Goal: Task Accomplishment & Management: Manage account settings

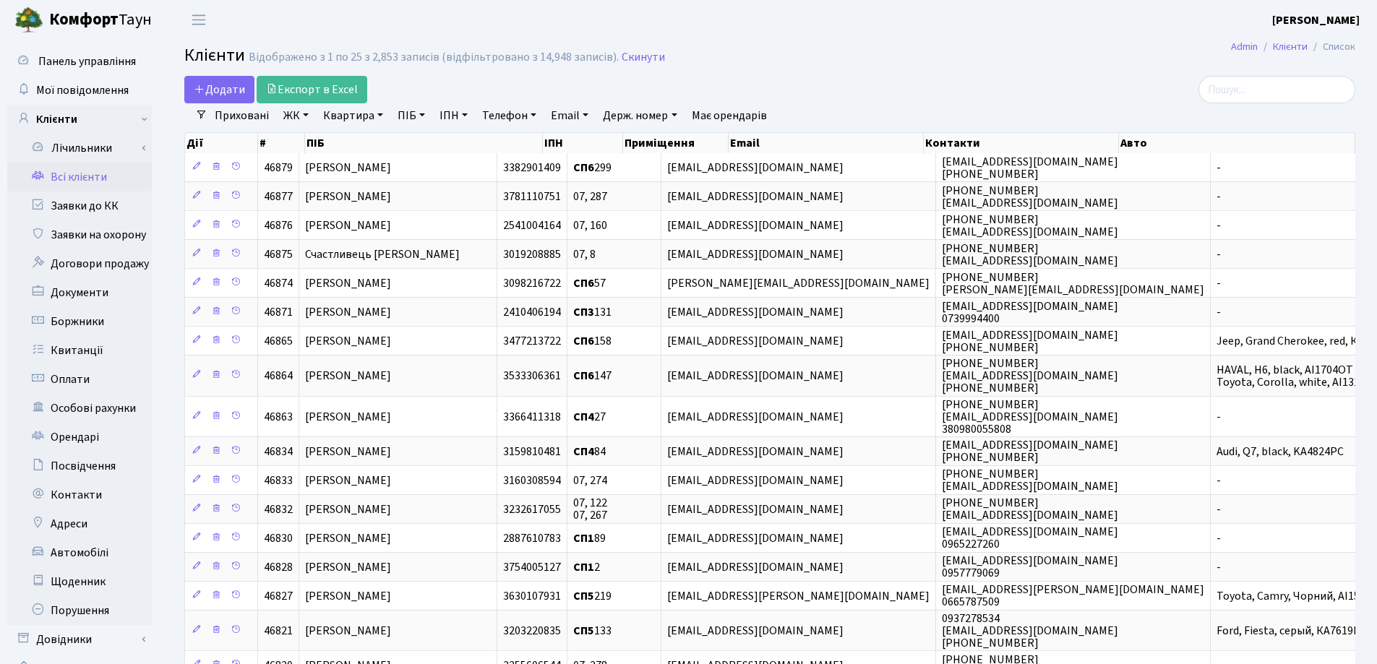
select select "25"
click at [56, 205] on link "Заявки до КК" at bounding box center [79, 206] width 145 height 29
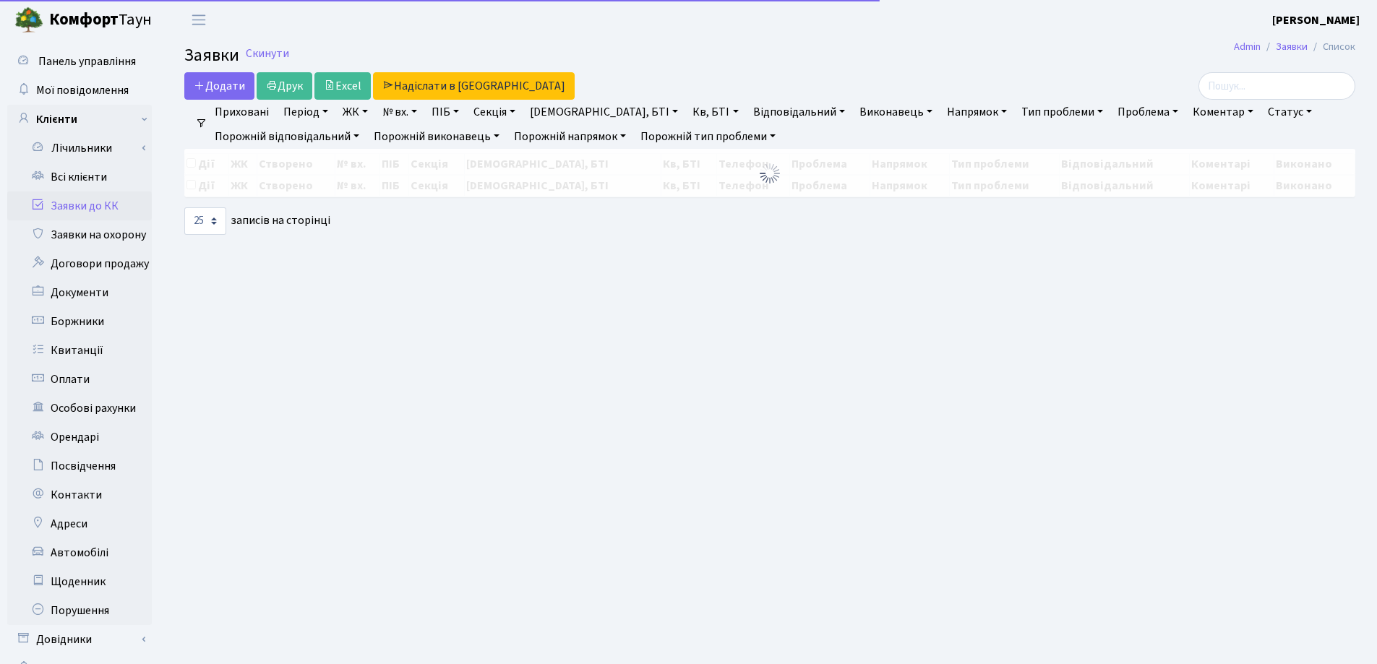
select select "25"
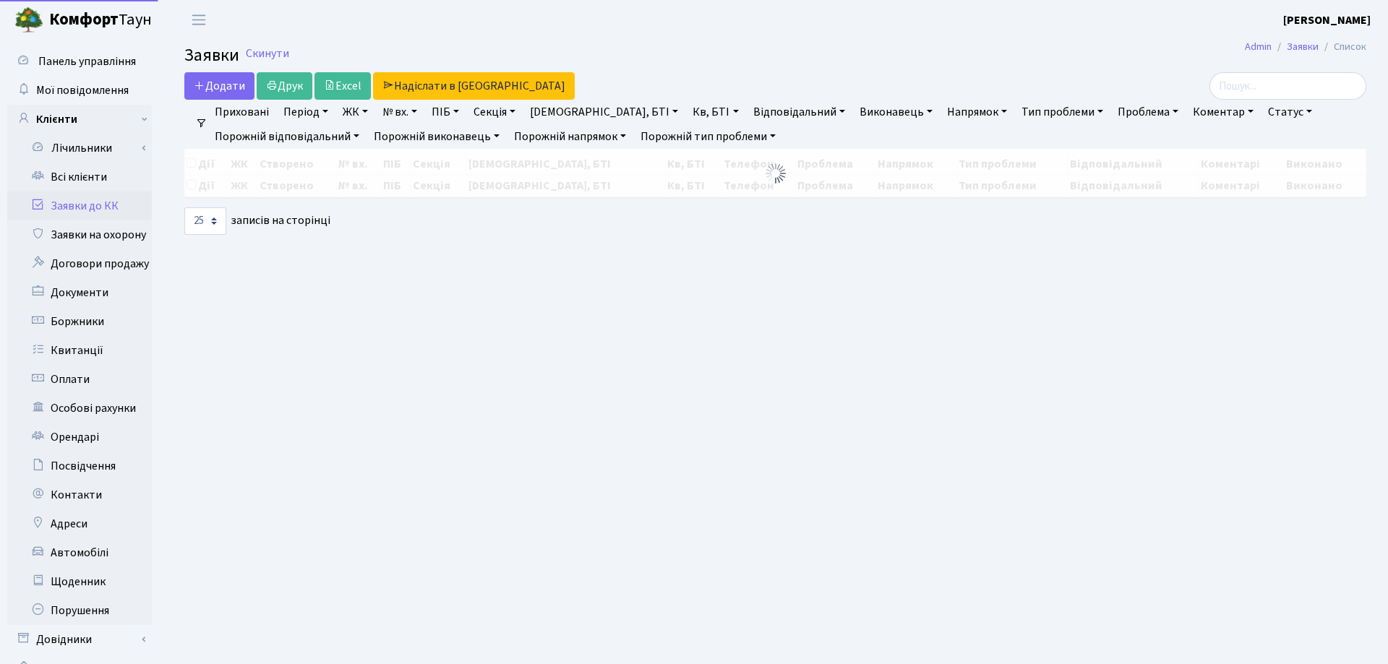
select select "25"
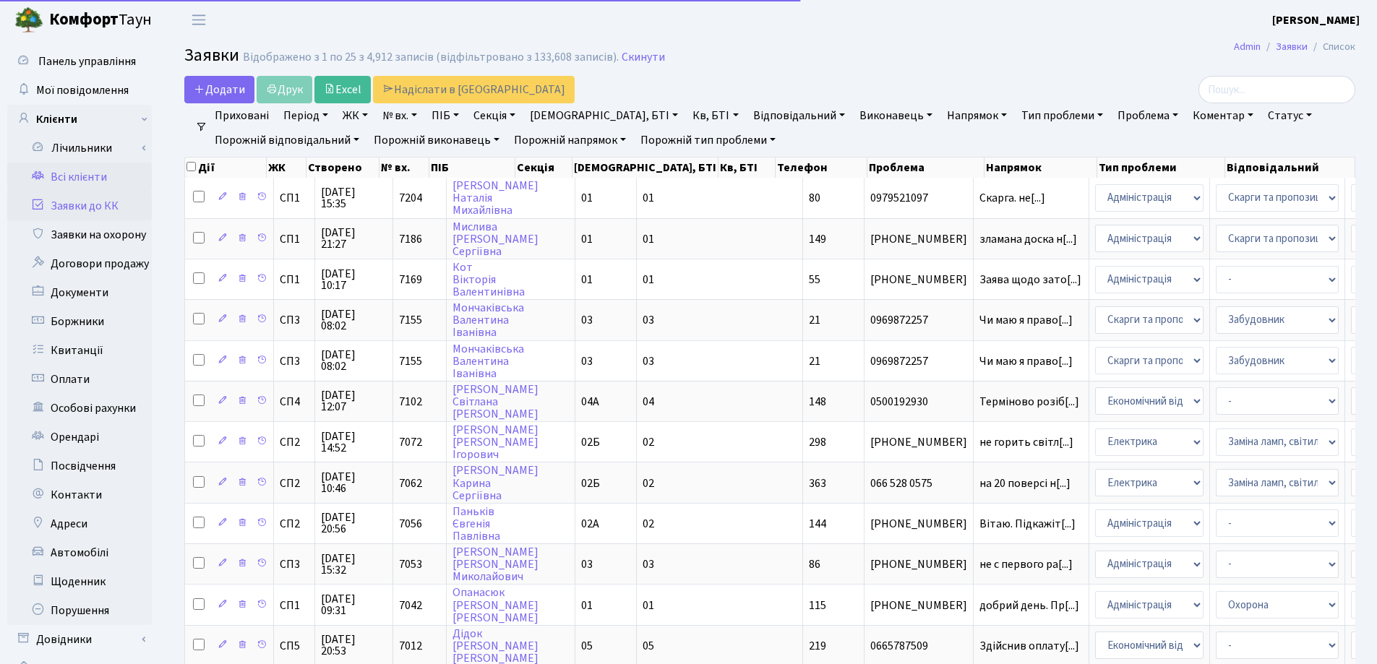
click at [98, 184] on link "Всі клієнти" at bounding box center [79, 177] width 145 height 29
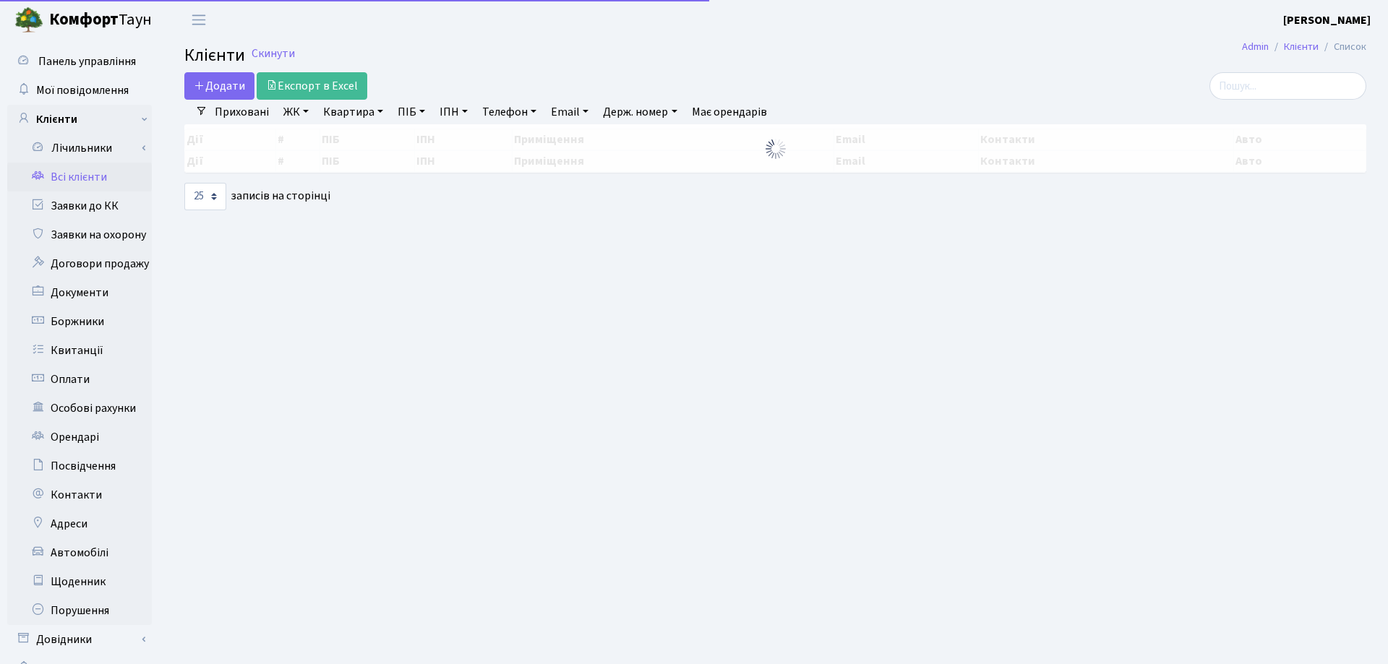
select select "25"
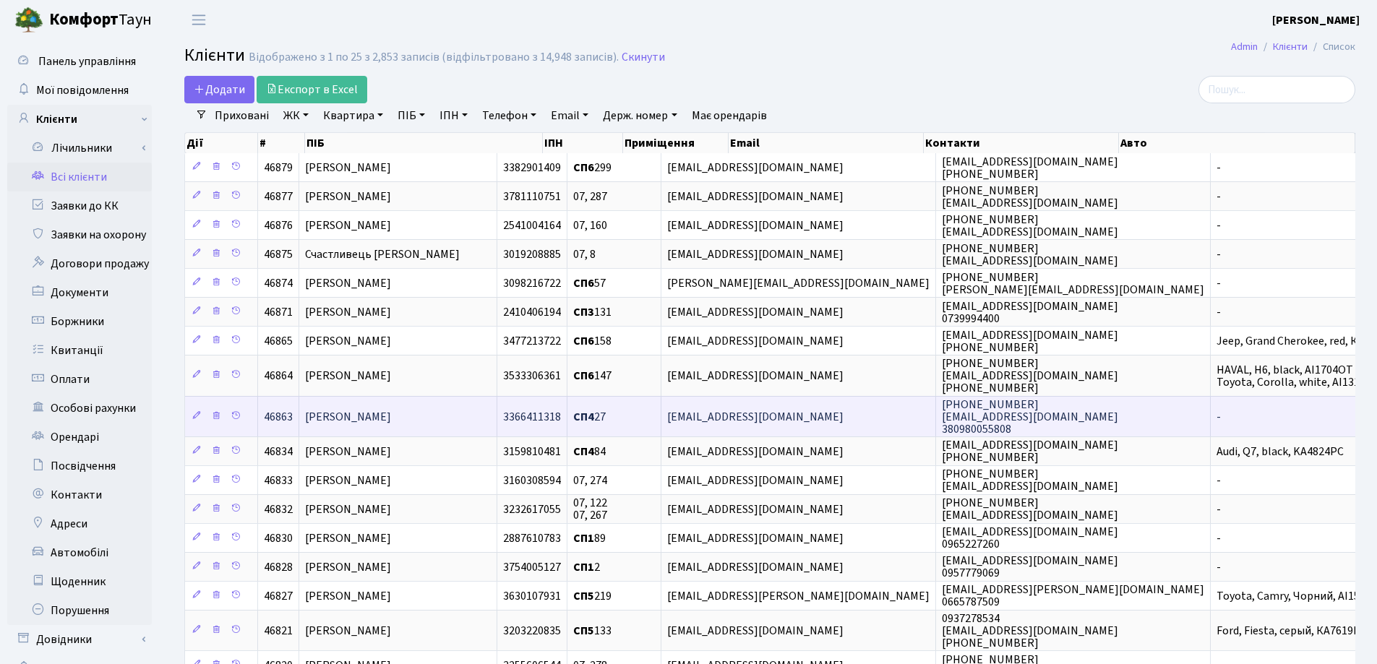
click at [473, 419] on td "[PERSON_NAME]" at bounding box center [398, 416] width 198 height 40
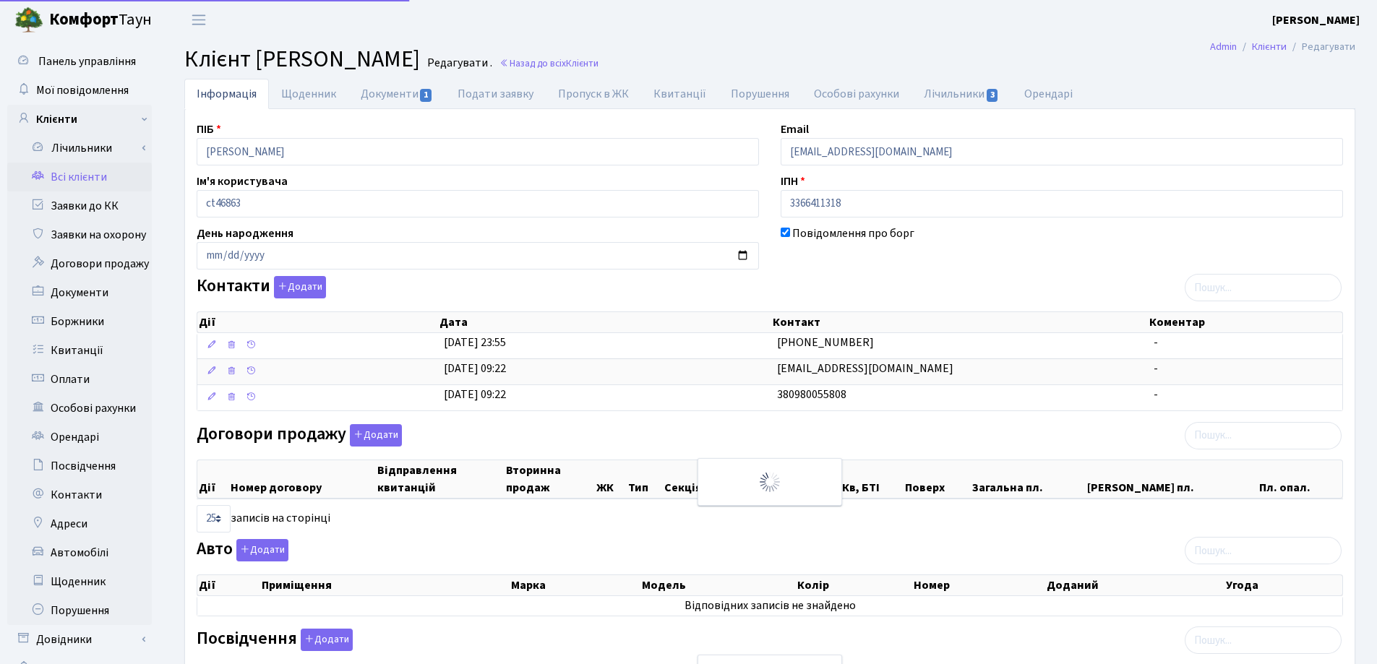
select select "25"
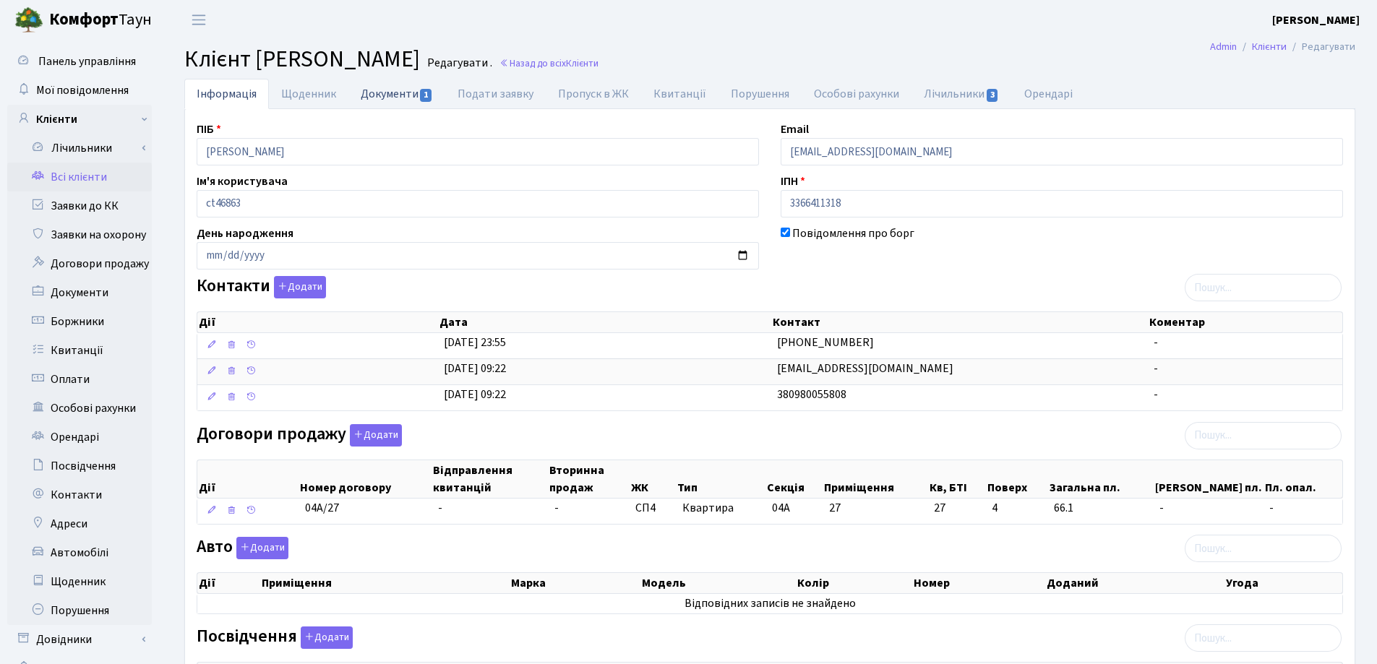
click at [374, 90] on link "Документи 1" at bounding box center [396, 94] width 97 height 30
select select "25"
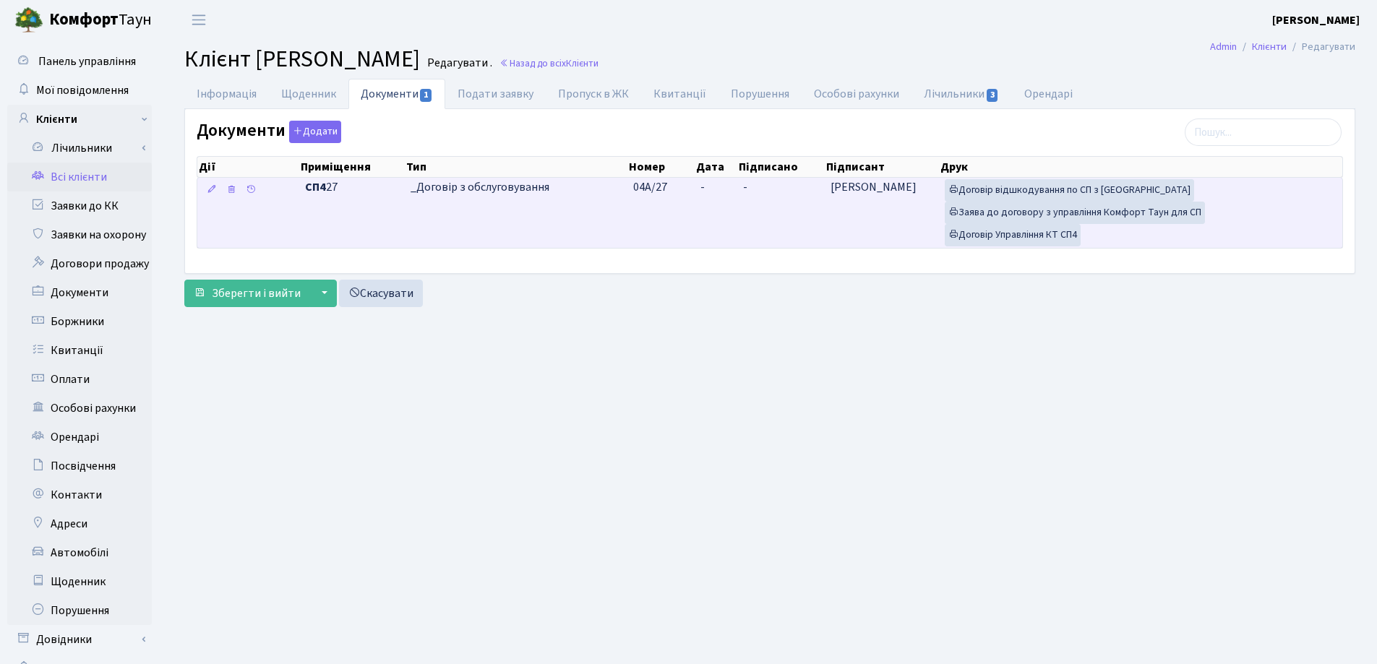
click at [714, 179] on td "-" at bounding box center [716, 213] width 43 height 70
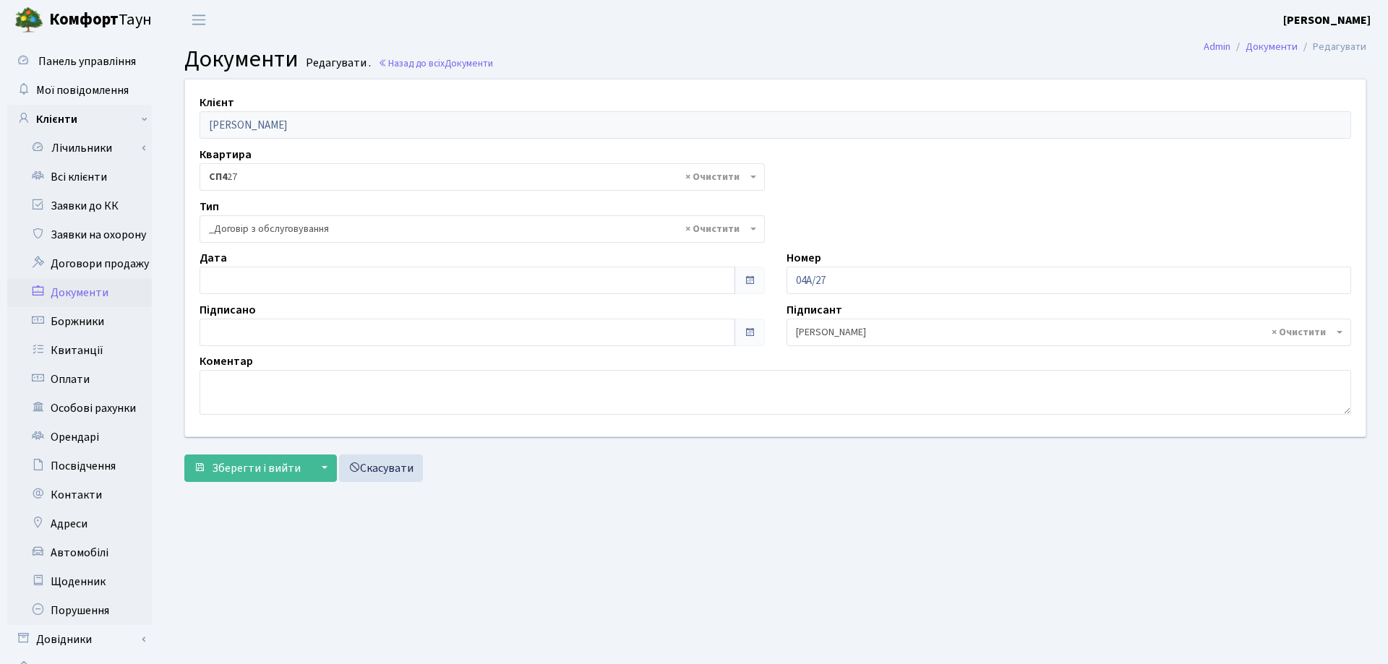
select select "289"
type input "22.08.2025"
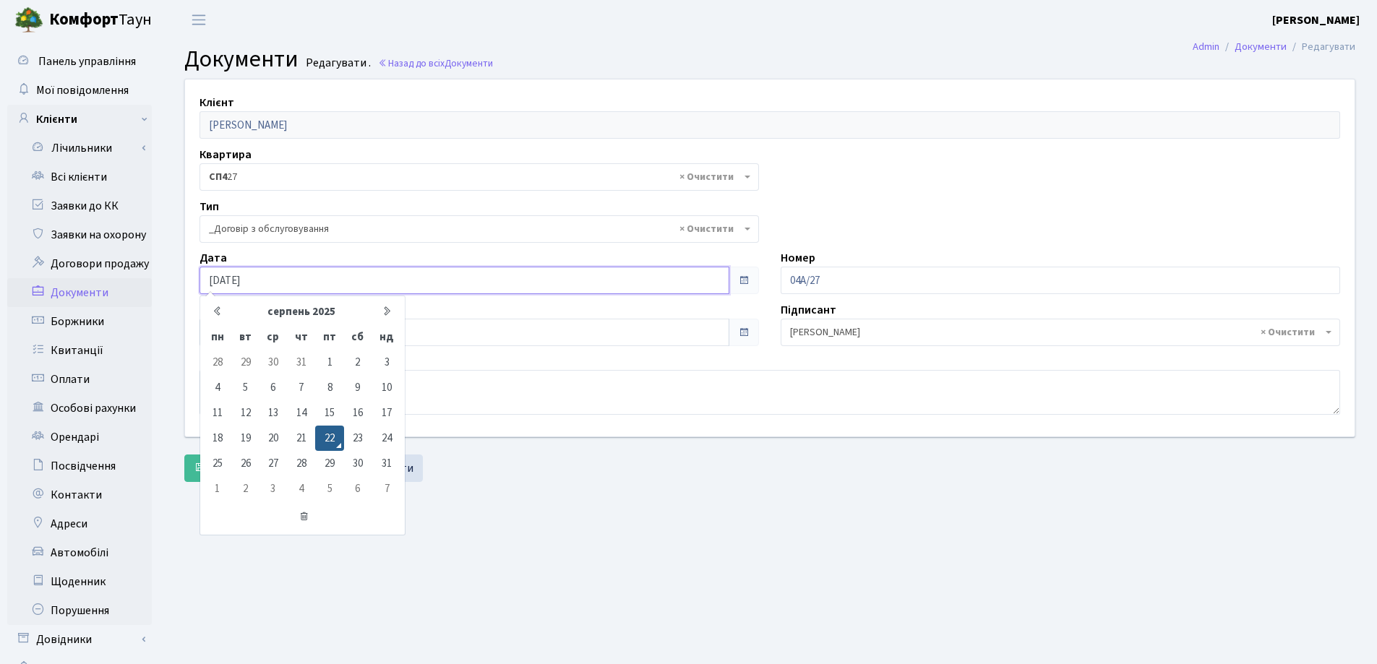
click at [461, 281] on input "22.08.2025" at bounding box center [465, 280] width 530 height 27
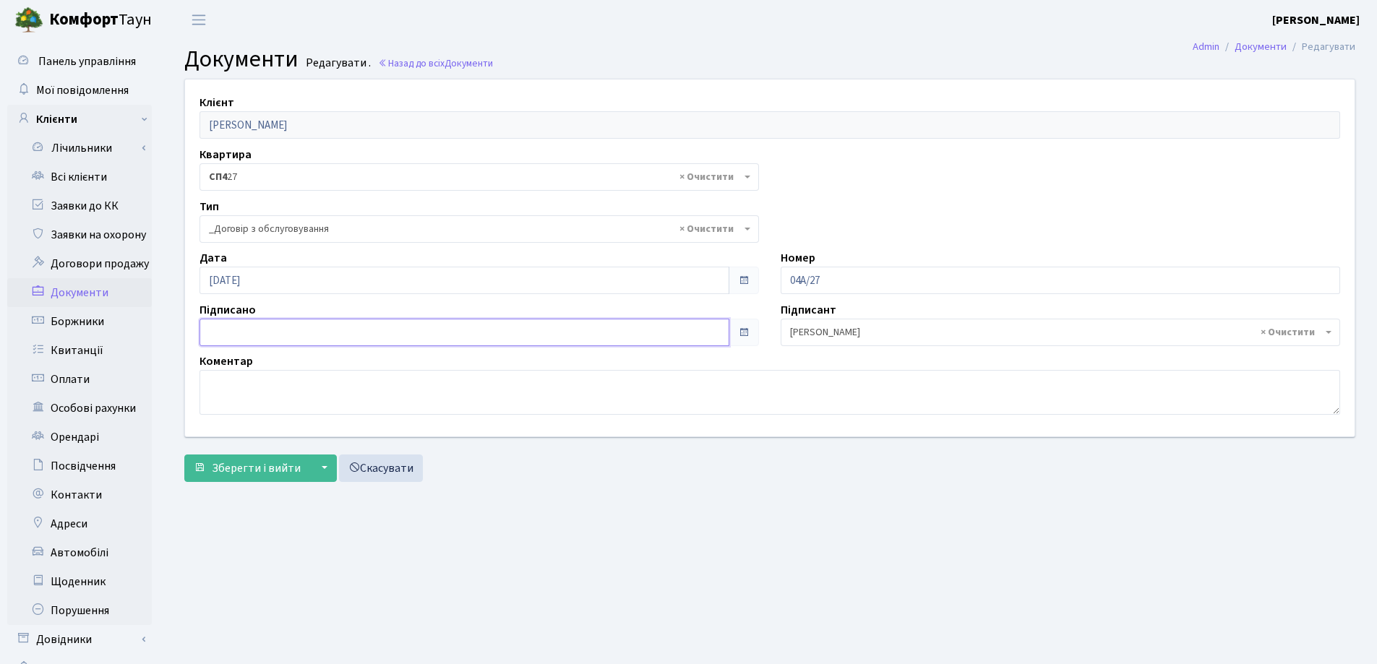
type input "22.08.2025"
click at [418, 333] on input "22.08.2025" at bounding box center [465, 332] width 530 height 27
click at [244, 476] on span "Зберегти і вийти" at bounding box center [256, 469] width 89 height 16
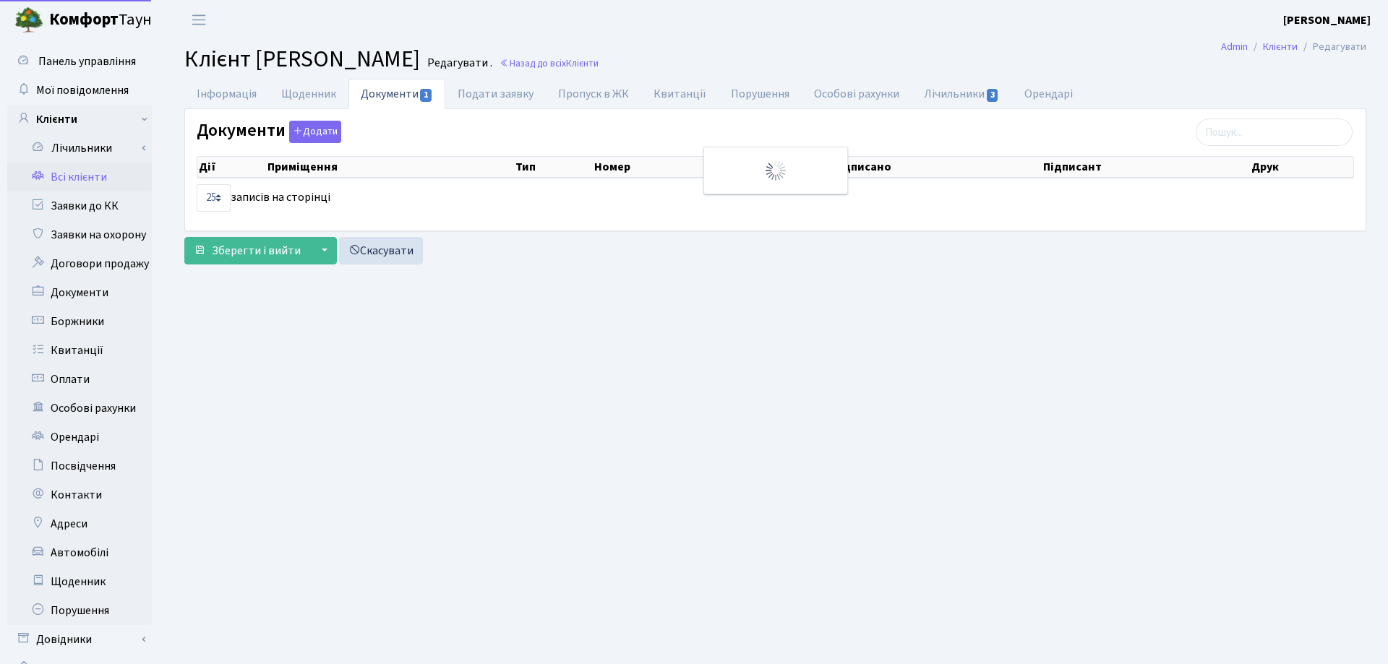
select select "25"
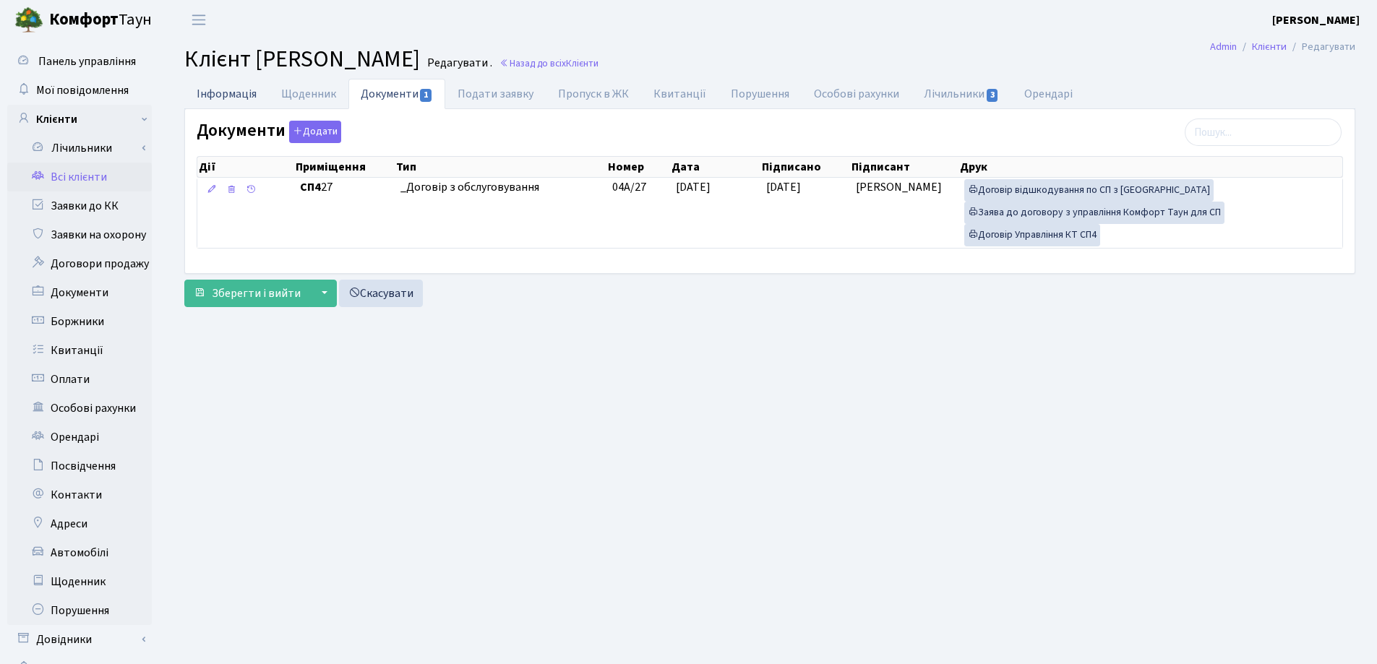
click at [211, 90] on link "Інформація" at bounding box center [226, 94] width 85 height 30
select select "25"
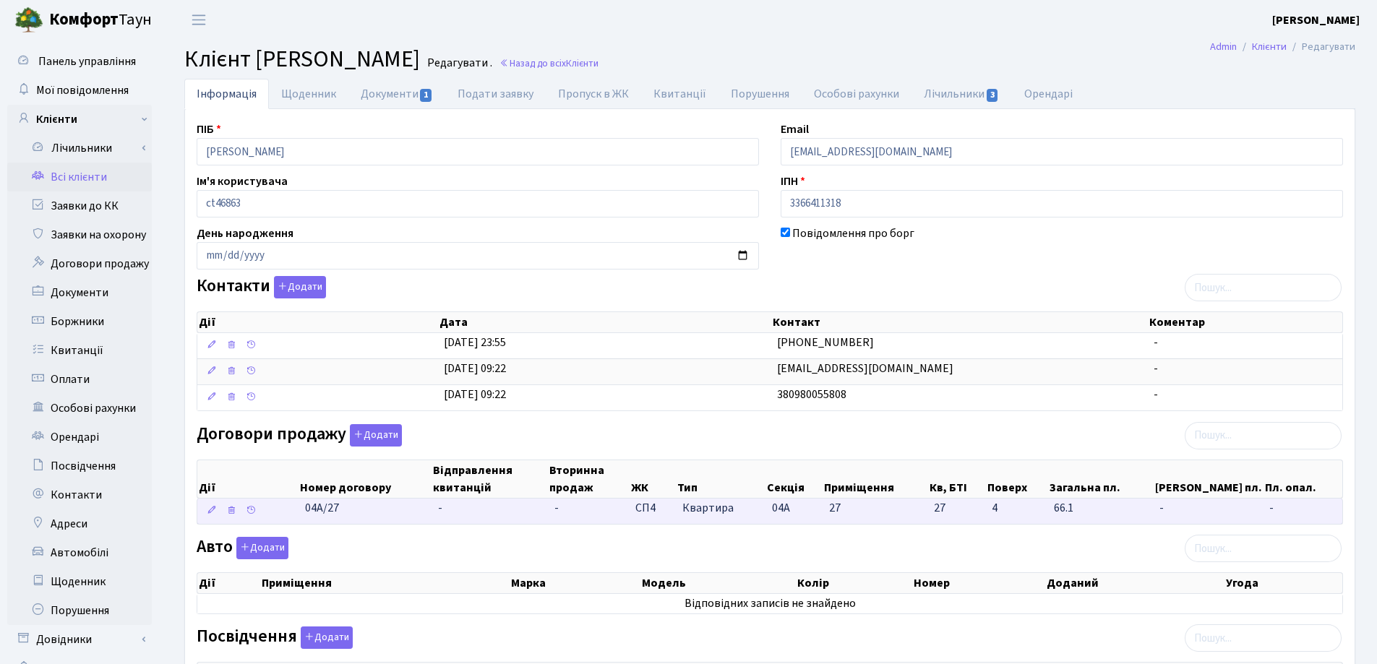
click at [466, 512] on td "-" at bounding box center [490, 511] width 116 height 25
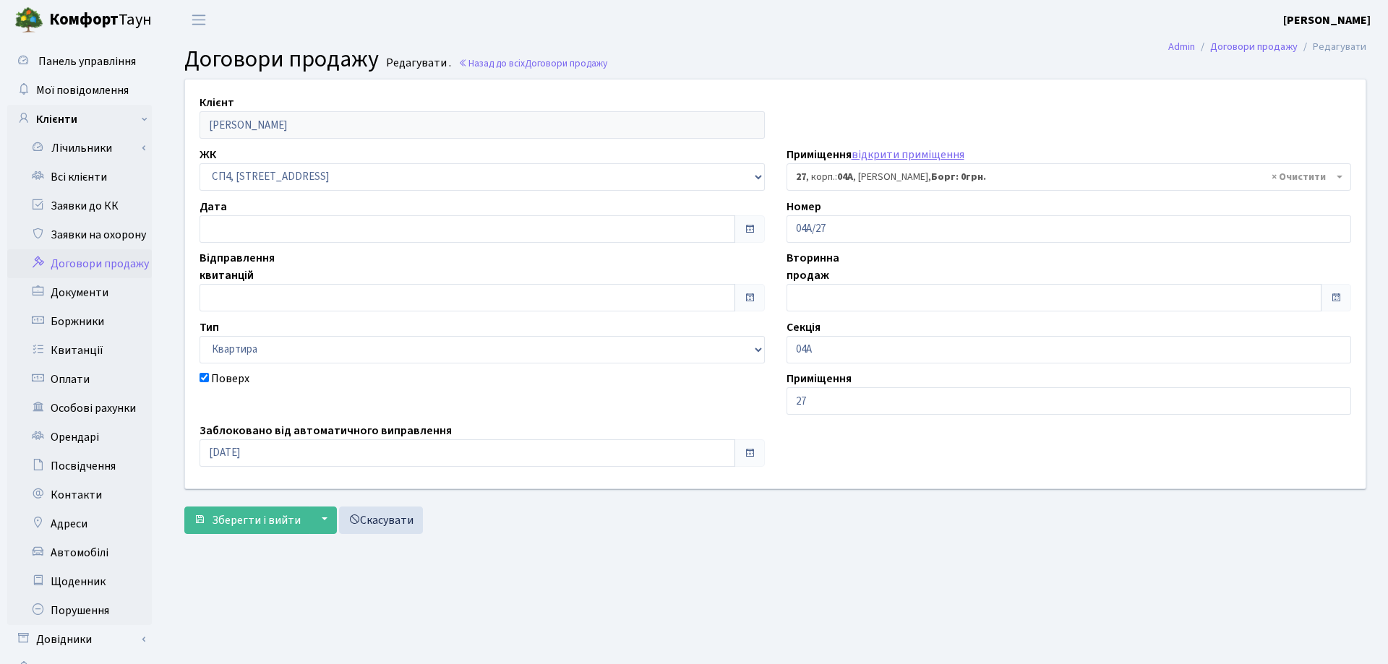
select select "21055"
click at [372, 227] on input "text" at bounding box center [465, 228] width 530 height 27
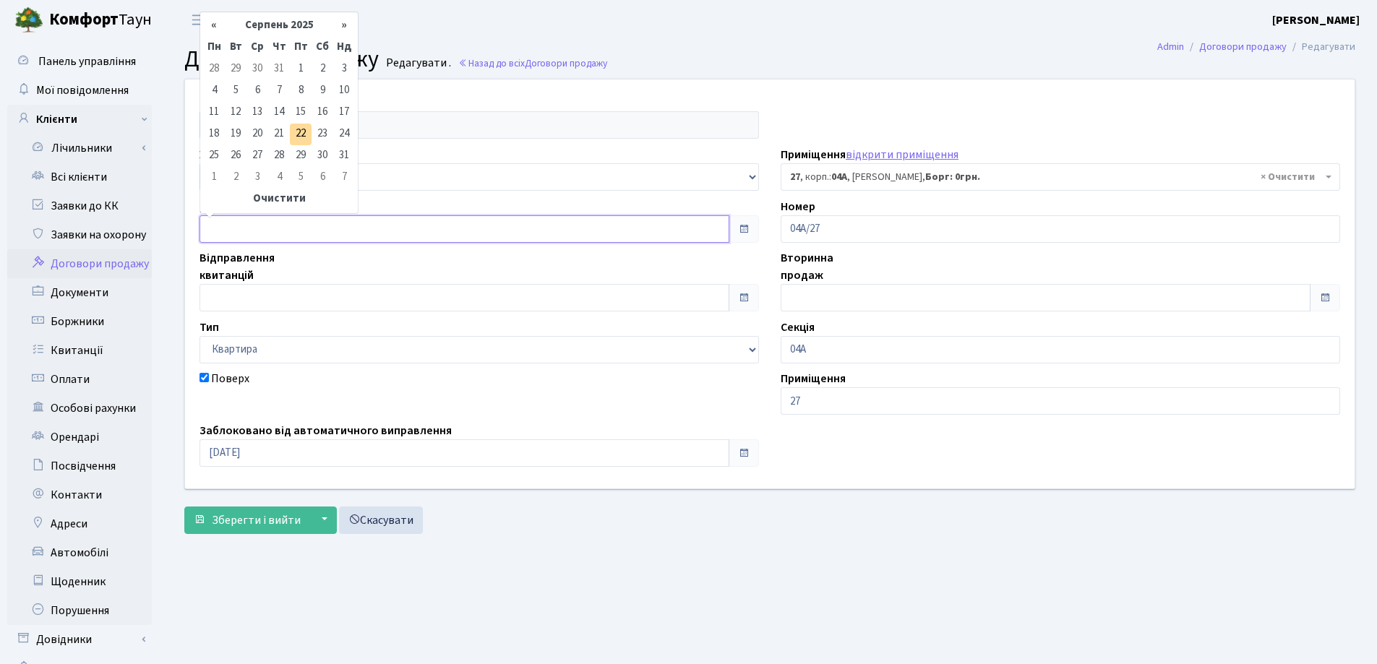
type input "22.08.2025"
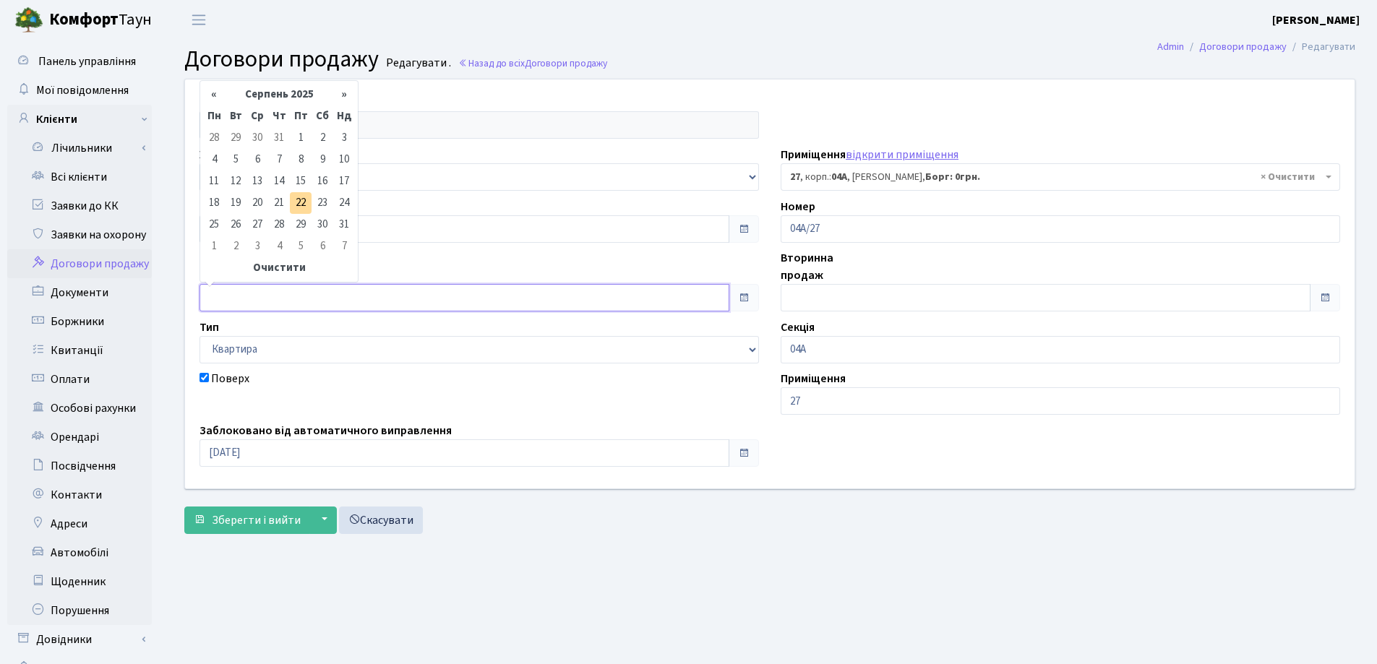
click at [361, 296] on input "text" at bounding box center [465, 297] width 530 height 27
type input "22.08.2025"
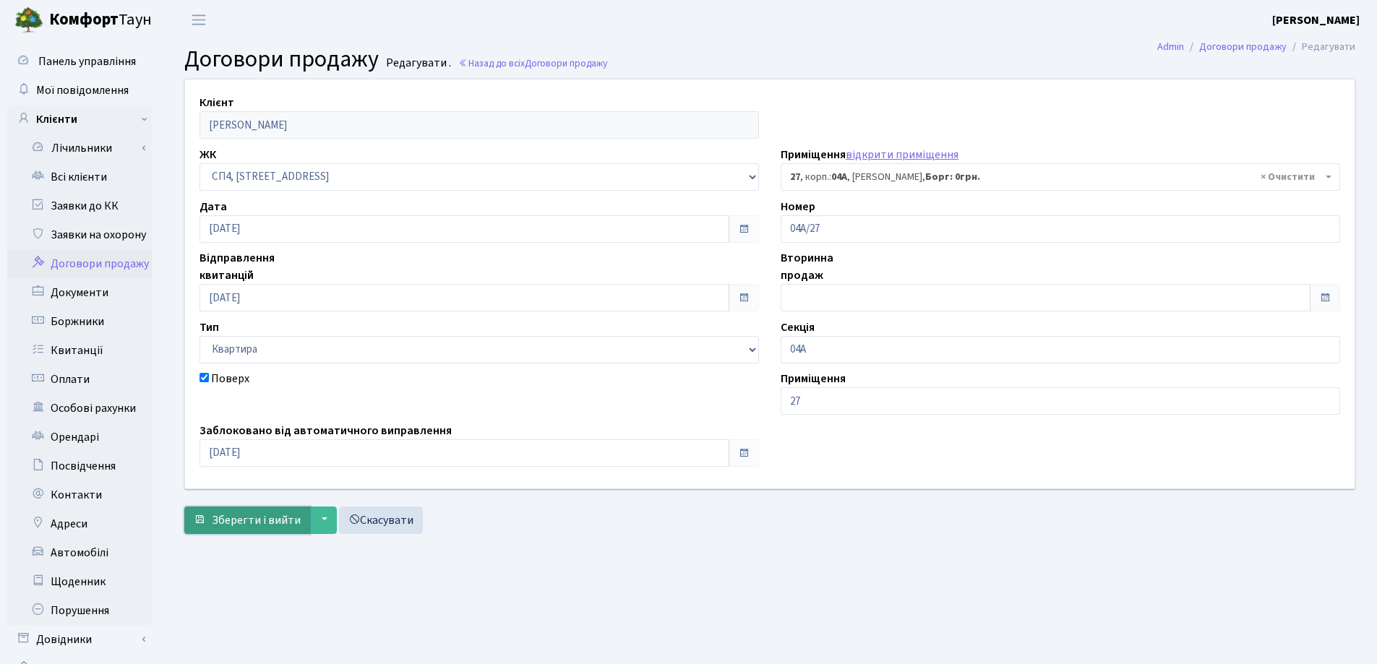
click at [251, 523] on span "Зберегти і вийти" at bounding box center [256, 521] width 89 height 16
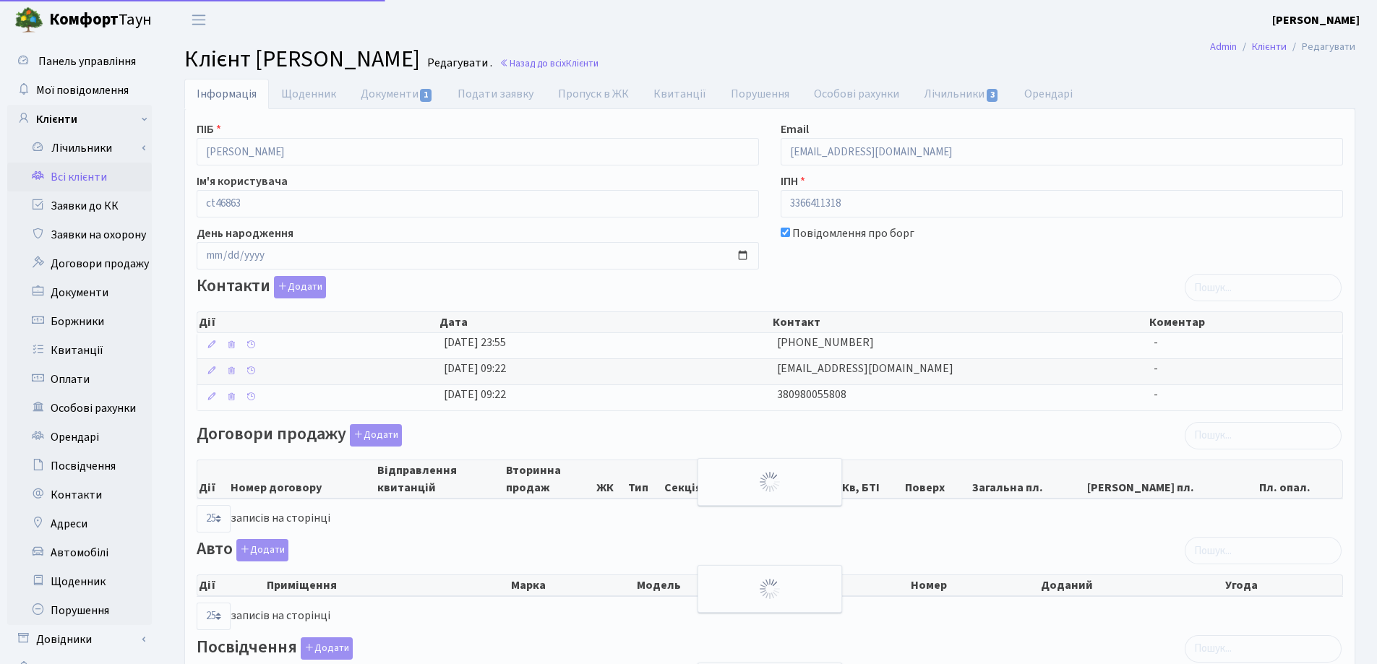
select select "25"
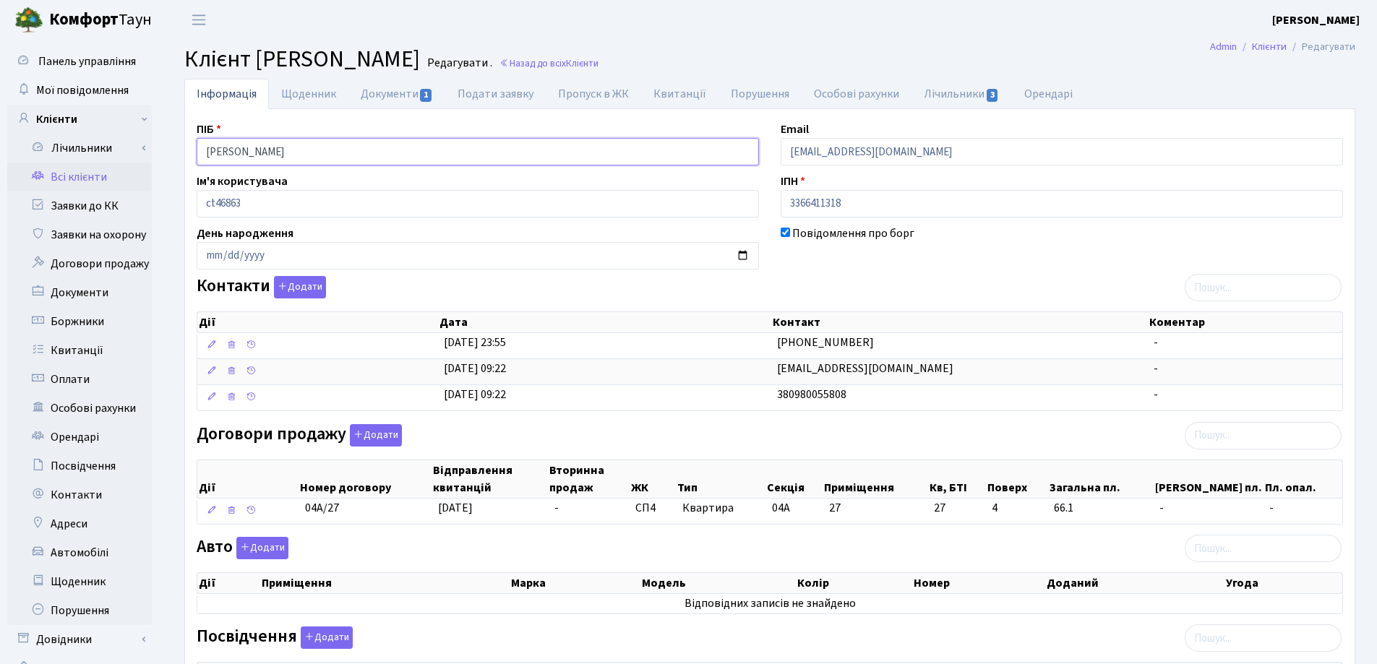
drag, startPoint x: 405, startPoint y: 163, endPoint x: 111, endPoint y: 168, distance: 293.6
click at [113, 168] on div "Панель управління Мої повідомлення Клієнти Лічильники Показання" at bounding box center [688, 481] width 1377 height 883
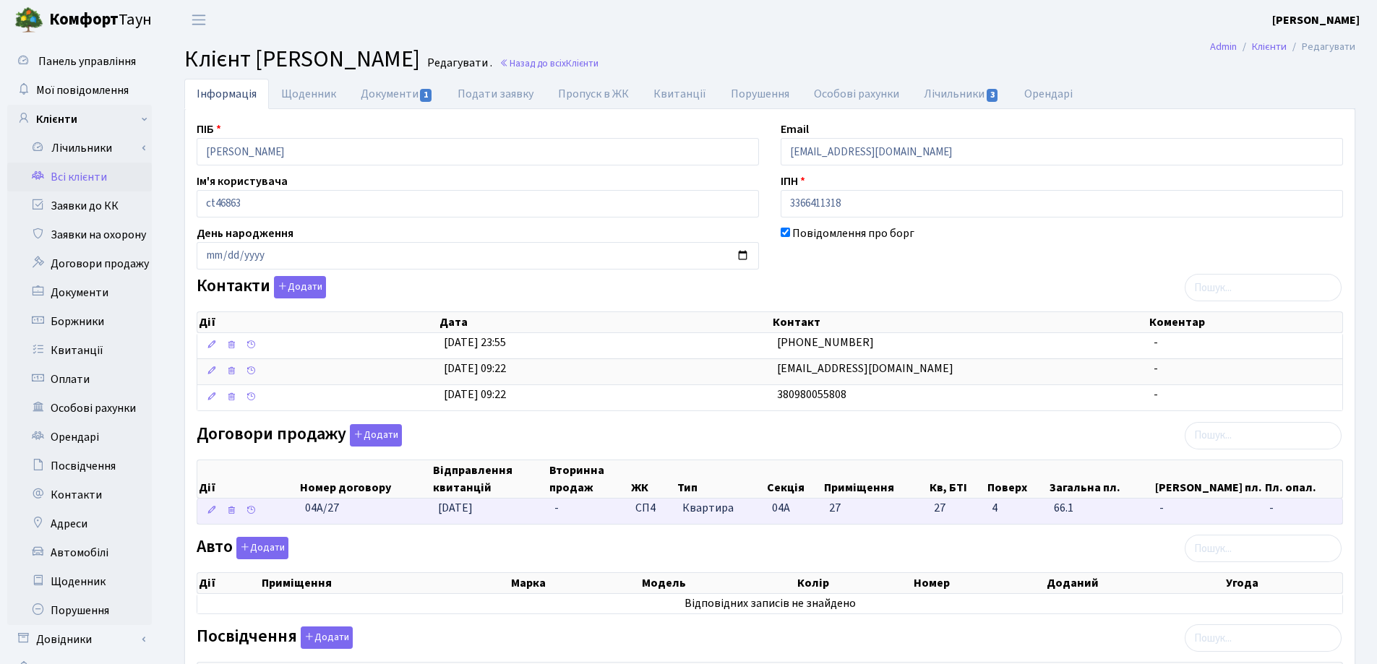
drag, startPoint x: 348, startPoint y: 520, endPoint x: 296, endPoint y: 520, distance: 52.8
click at [296, 520] on \<\/span\>\a "04А/27 22.08.2025 - СП4 Квартира 04А 27 27 - -" at bounding box center [769, 511] width 1145 height 25
copy span "04А/27"
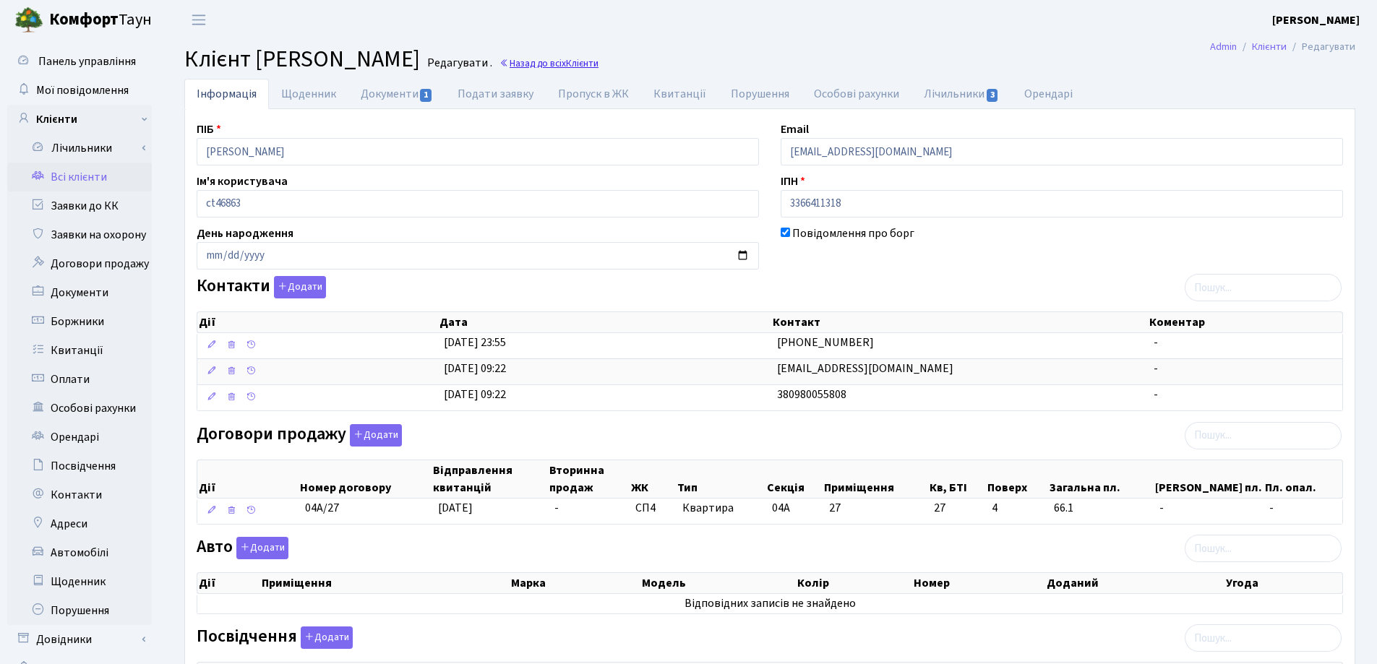
click at [599, 64] on link "Назад до всіх Клієнти" at bounding box center [549, 63] width 99 height 14
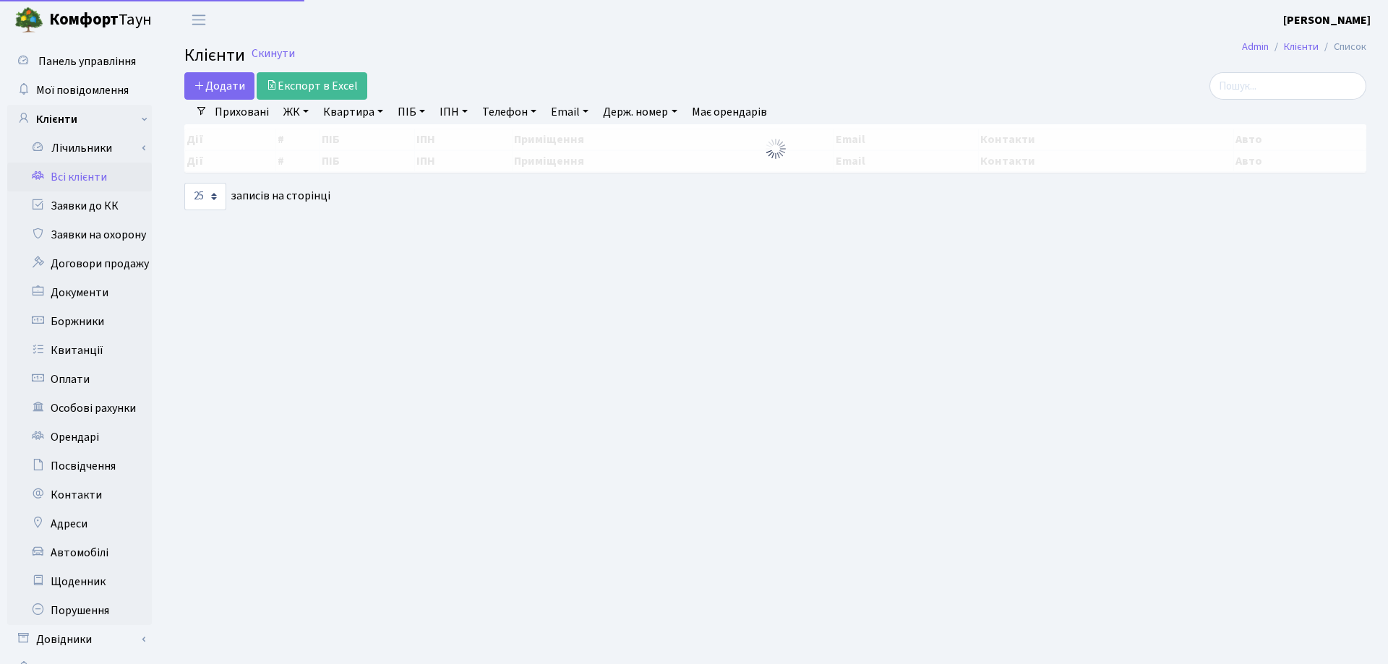
select select "25"
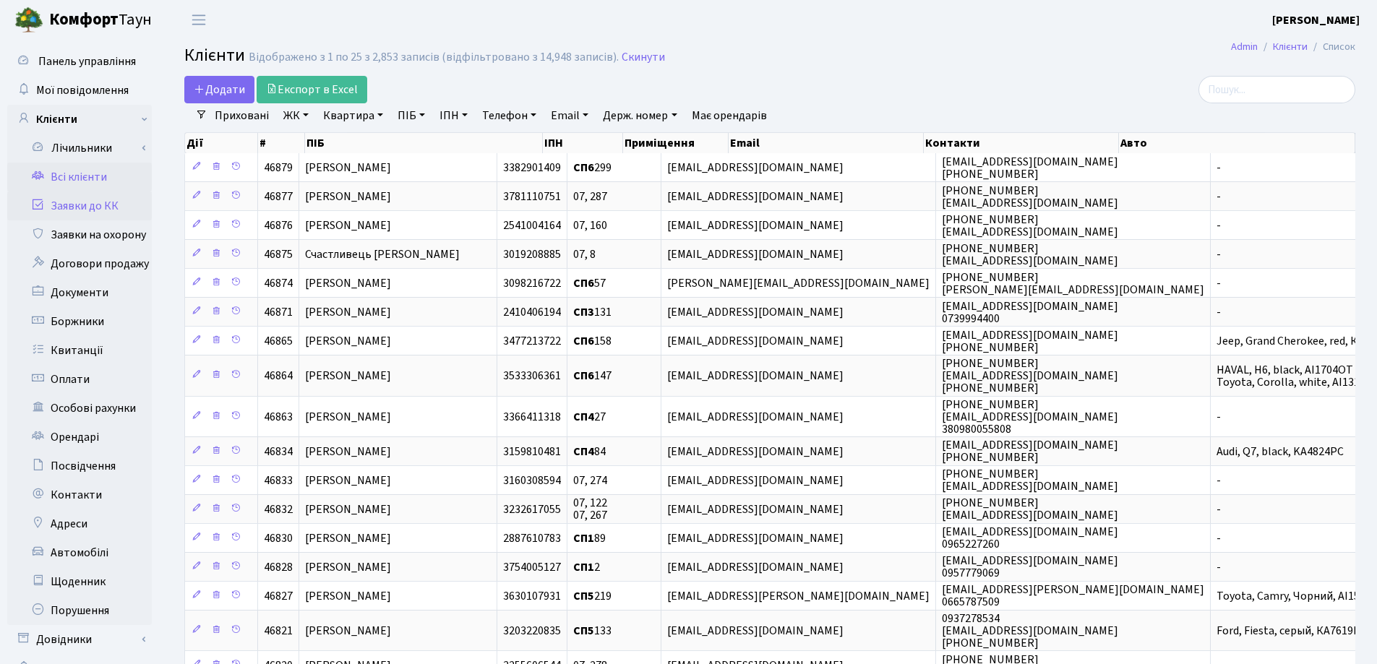
click at [93, 205] on link "Заявки до КК" at bounding box center [79, 206] width 145 height 29
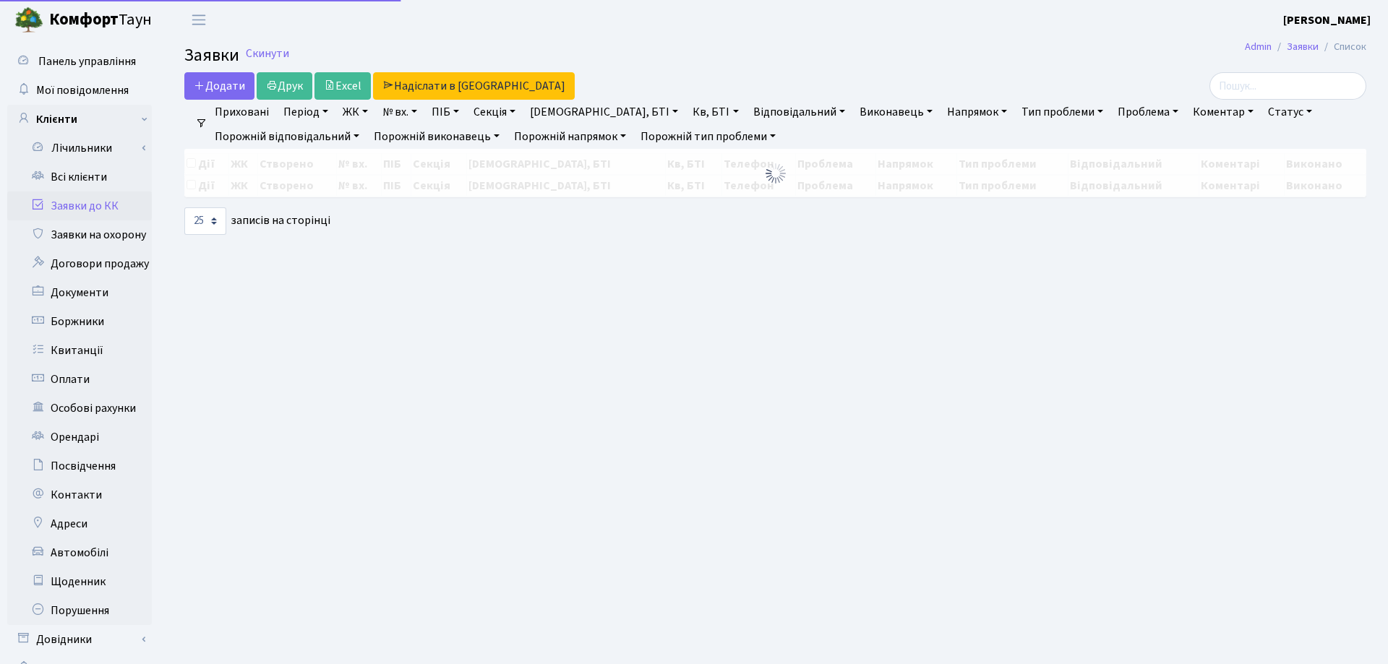
select select "25"
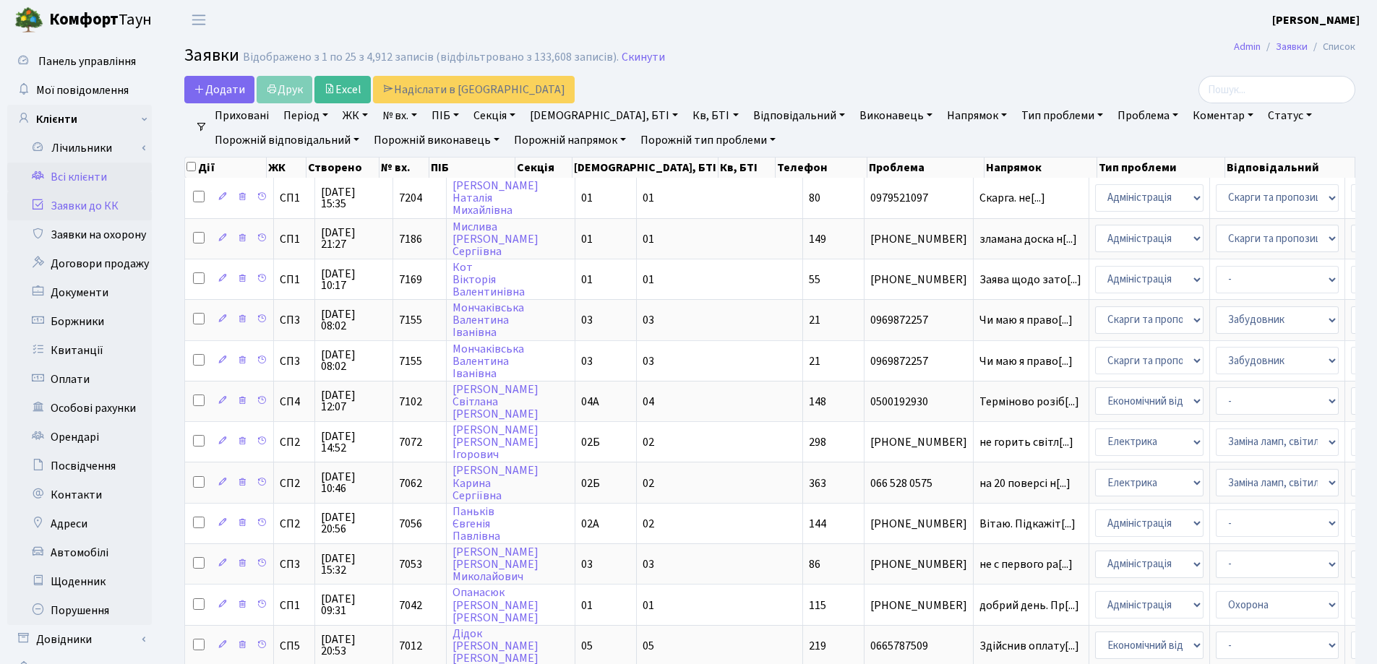
click at [71, 180] on link "Всі клієнти" at bounding box center [79, 177] width 145 height 29
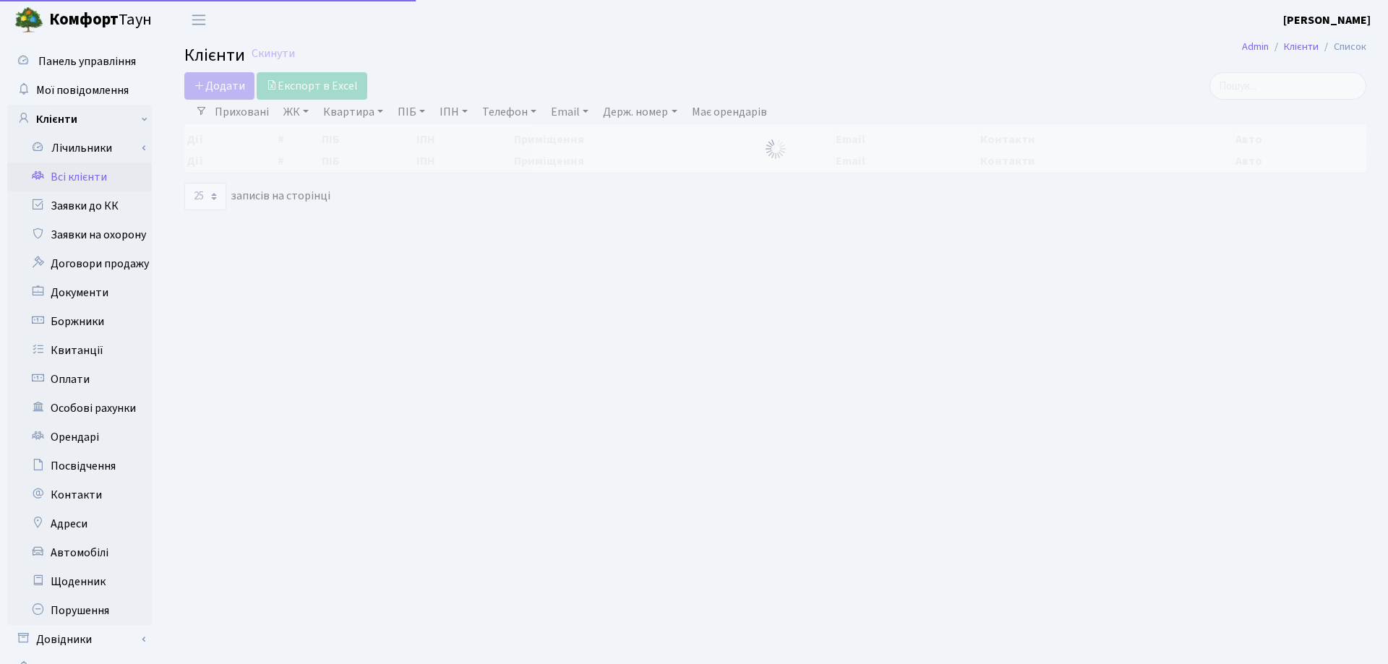
select select "25"
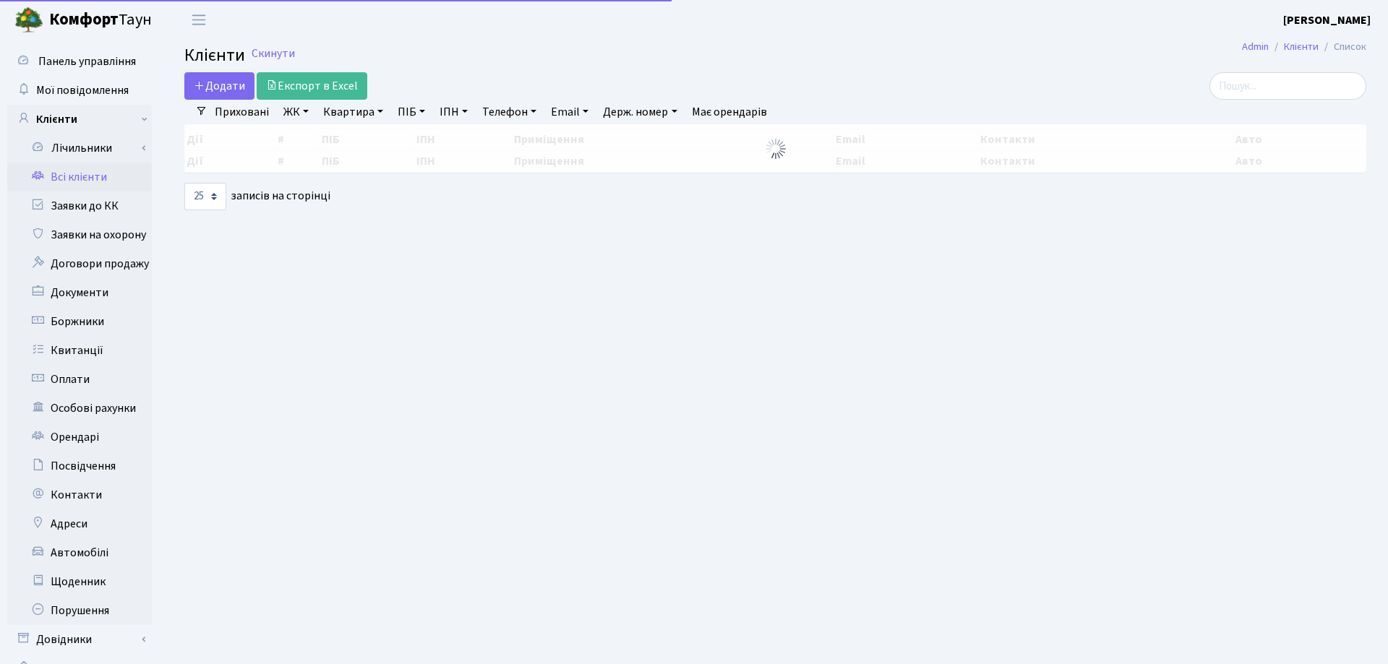
select select "25"
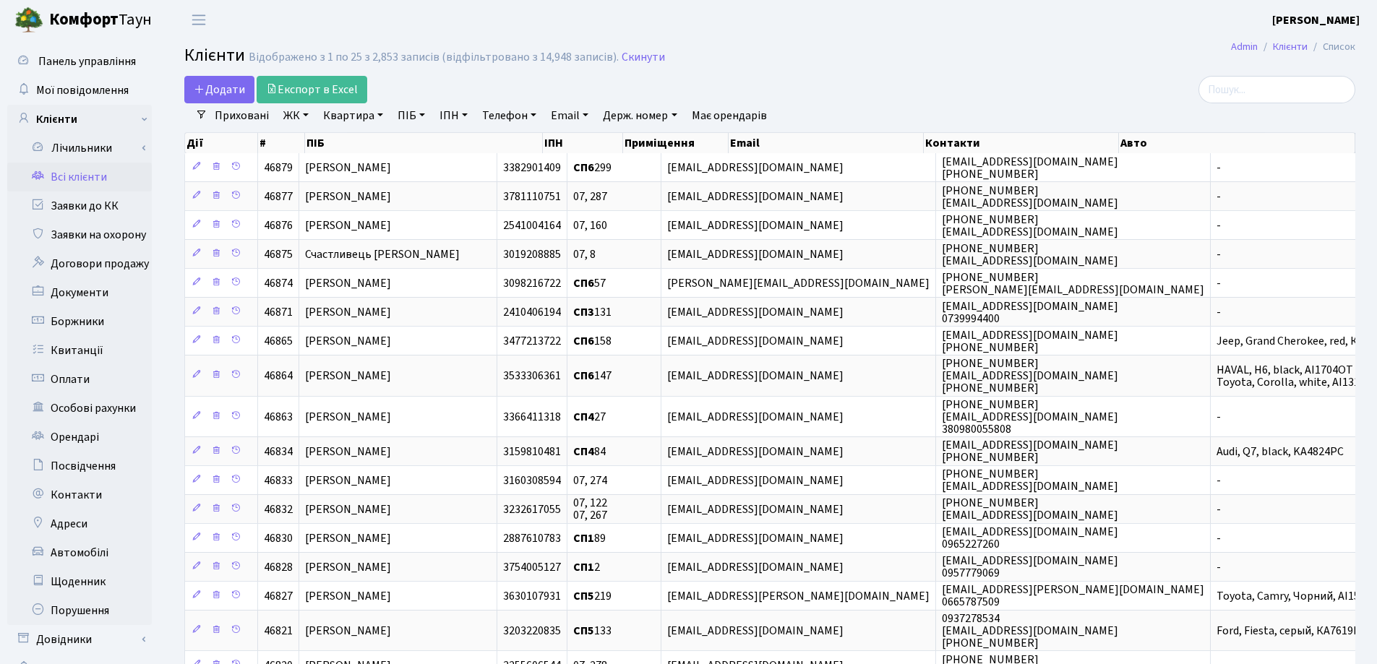
click at [861, 72] on main "Admin Клієнти Список Клієнти Відображено з 1 по 25 з 2,853 записів (відфільтров…" at bounding box center [770, 513] width 1215 height 946
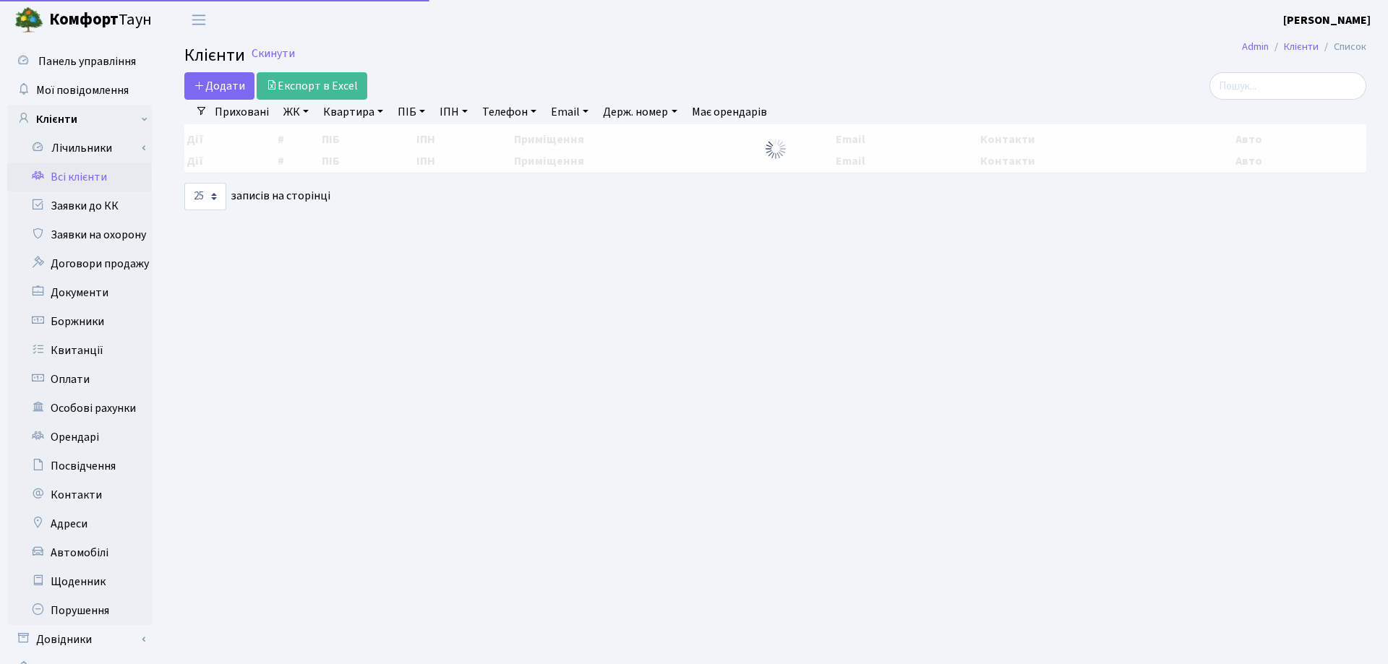
select select "25"
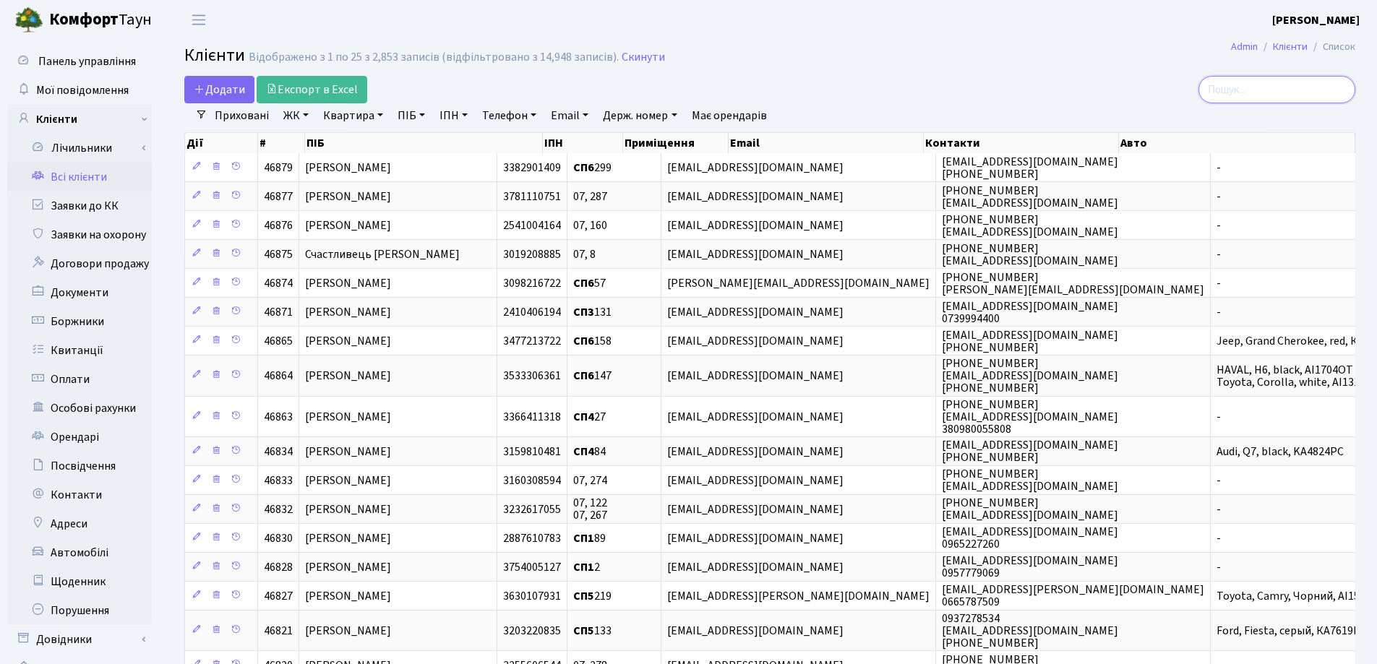
click at [1322, 83] on input "search" at bounding box center [1277, 89] width 157 height 27
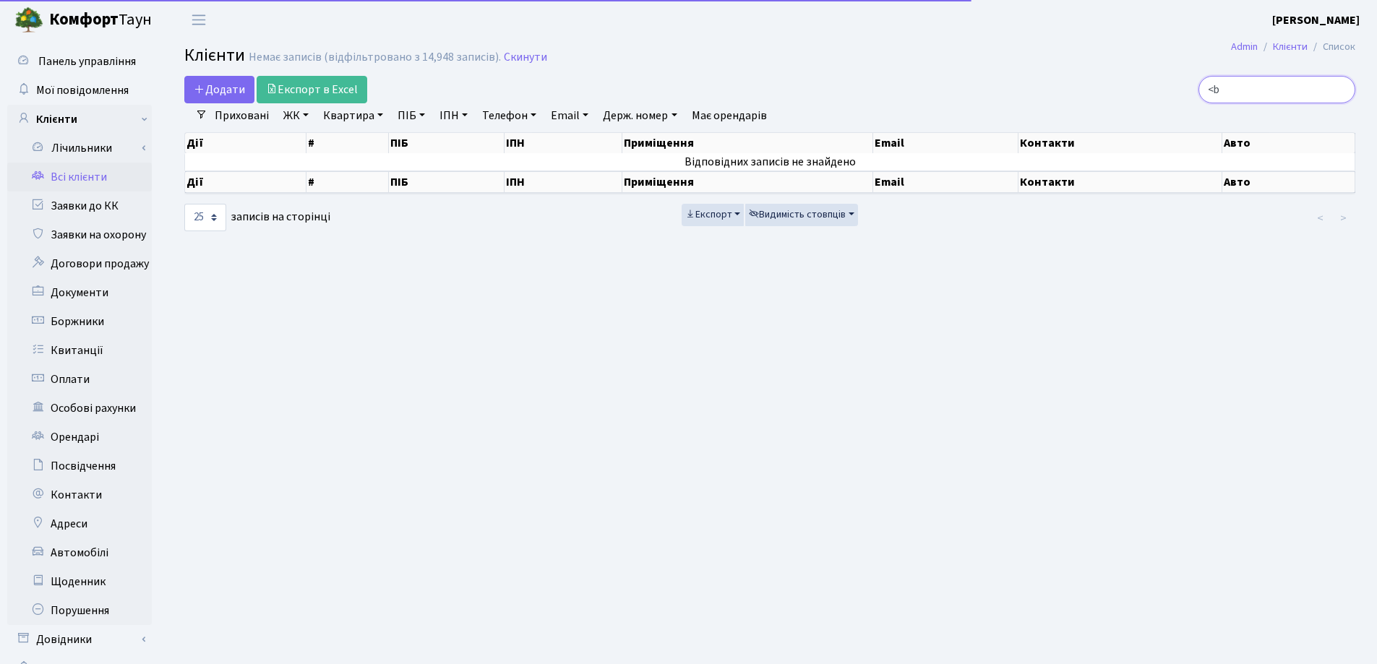
type input "<"
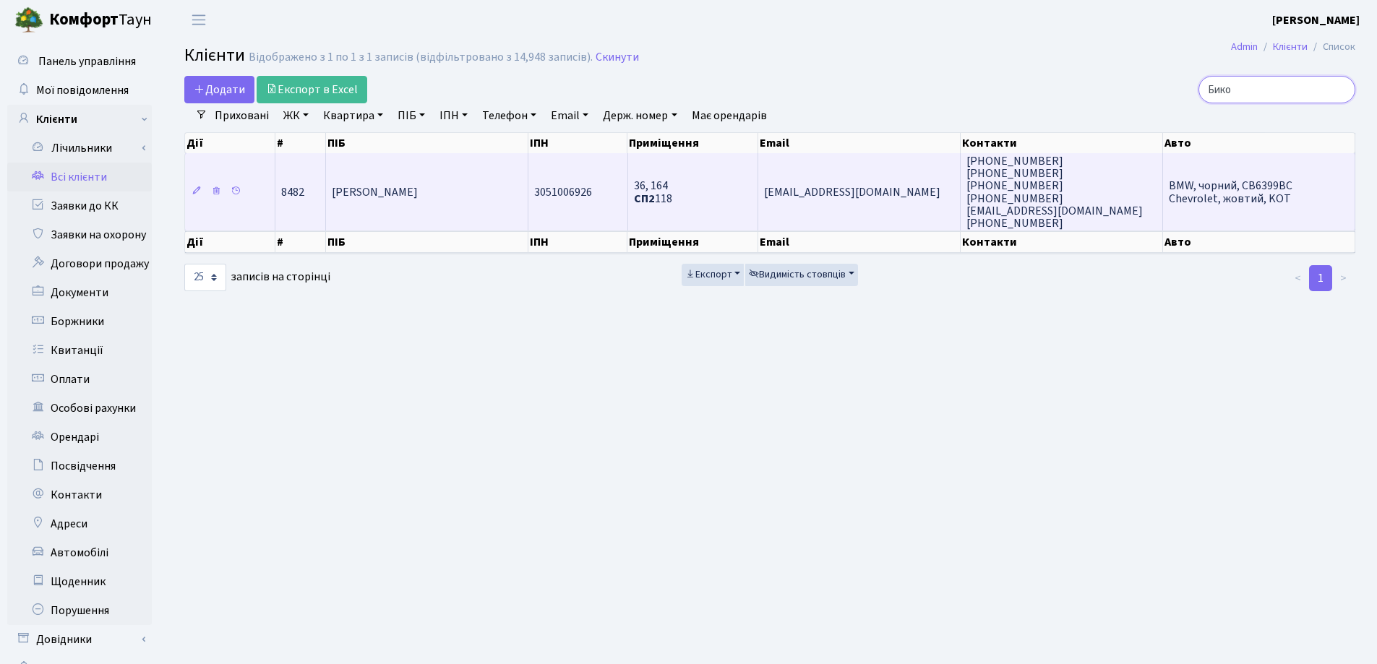
type input "Бико"
click at [457, 180] on td "[PERSON_NAME]" at bounding box center [427, 191] width 202 height 77
